Goal: Information Seeking & Learning: Learn about a topic

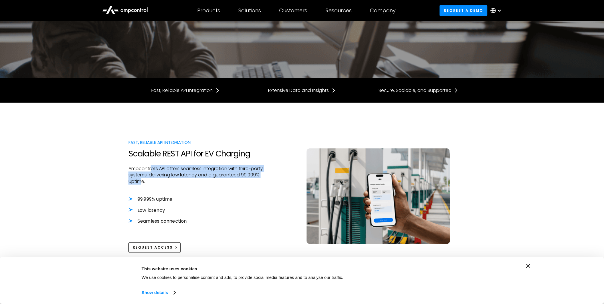
drag, startPoint x: 154, startPoint y: 169, endPoint x: 160, endPoint y: 179, distance: 12.0
click at [160, 179] on p "Ampcontrol’s API offers seamless integration with third-party systems, deliveri…" at bounding box center [195, 174] width 135 height 19
click at [190, 172] on p "Ampcontrol’s API offers seamless integration with third-party systems, deliveri…" at bounding box center [195, 174] width 135 height 19
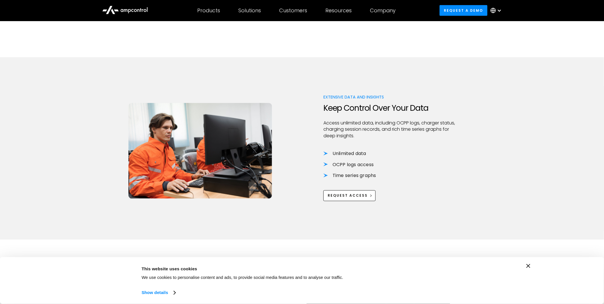
scroll to position [380, 0]
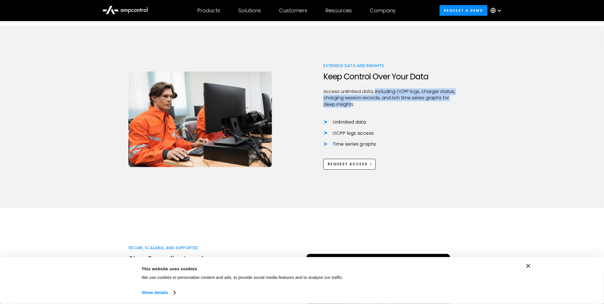
drag, startPoint x: 376, startPoint y: 92, endPoint x: 352, endPoint y: 106, distance: 27.9
click at [352, 106] on p "Access unlimited data, including OCPP logs, charger status, charging session re…" at bounding box center [390, 98] width 135 height 19
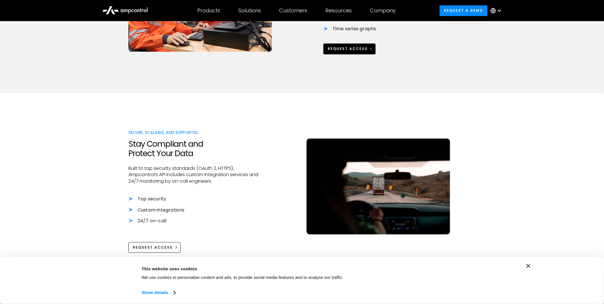
scroll to position [507, 0]
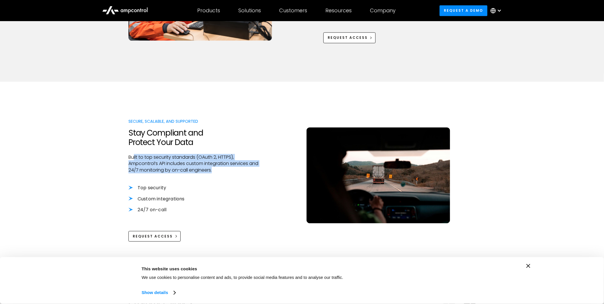
drag, startPoint x: 133, startPoint y: 158, endPoint x: 271, endPoint y: 170, distance: 138.6
click at [271, 170] on div "Secure, Scalable, and Supported Stay Compliant and Protect Your Data Built to t…" at bounding box center [301, 179] width 347 height 123
click at [195, 168] on p "Built to top security standards (OAuth 2, HTTPS), Ampcontrol’s API includes cus…" at bounding box center [195, 163] width 135 height 19
click at [191, 167] on p "Built to top security standards (OAuth 2, HTTPS), Ampcontrol’s API includes cus…" at bounding box center [195, 163] width 135 height 19
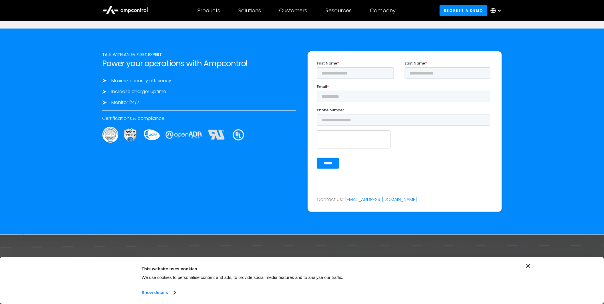
scroll to position [935, 0]
